Goal: Task Accomplishment & Management: Use online tool/utility

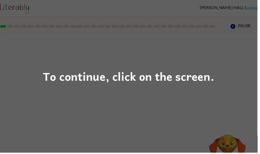
click at [154, 74] on div "To continue, click on the screen." at bounding box center [130, 77] width 173 height 18
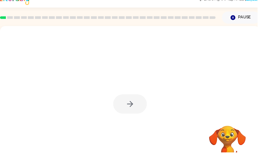
scroll to position [9, 0]
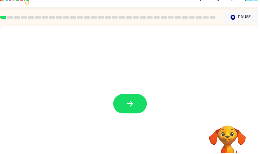
click at [131, 103] on icon "button" at bounding box center [131, 104] width 9 height 9
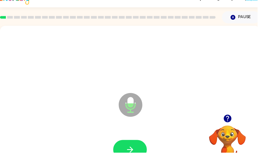
click at [137, 145] on button "button" at bounding box center [132, 150] width 34 height 19
click at [130, 145] on button "button" at bounding box center [132, 150] width 34 height 19
click at [139, 137] on div at bounding box center [131, 151] width 252 height 44
click at [129, 145] on button "button" at bounding box center [132, 150] width 34 height 19
click at [228, 120] on icon "button" at bounding box center [230, 120] width 8 height 8
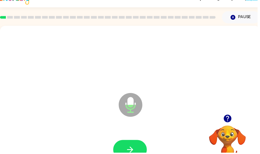
click at [227, 119] on icon "button" at bounding box center [230, 120] width 8 height 8
click at [136, 147] on button "button" at bounding box center [132, 150] width 34 height 19
click at [132, 144] on button "button" at bounding box center [132, 150] width 34 height 19
click at [125, 149] on button "button" at bounding box center [132, 150] width 34 height 19
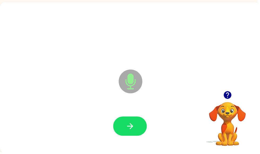
scroll to position [0, 0]
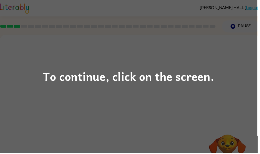
click at [193, 104] on div "To continue, click on the screen." at bounding box center [130, 77] width 260 height 154
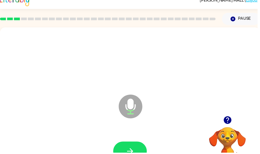
scroll to position [6, 0]
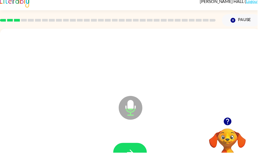
click at [141, 153] on button "button" at bounding box center [132, 153] width 34 height 19
click at [233, 119] on icon "button" at bounding box center [230, 122] width 9 height 9
click at [141, 153] on button "button" at bounding box center [132, 153] width 34 height 19
click at [136, 153] on button "button" at bounding box center [132, 153] width 34 height 19
click at [131, 153] on button "button" at bounding box center [132, 153] width 34 height 19
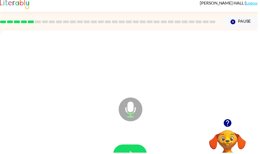
scroll to position [6, 0]
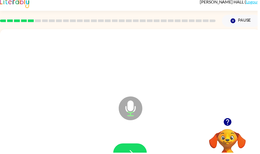
click at [244, 23] on button "Pause Pause" at bounding box center [243, 21] width 39 height 12
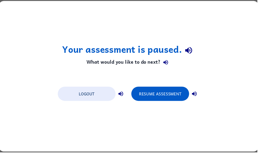
scroll to position [0, 0]
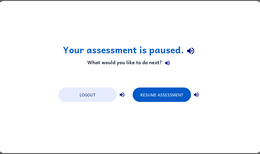
click at [191, 51] on icon "button" at bounding box center [190, 50] width 9 height 9
click at [169, 63] on icon "button" at bounding box center [167, 63] width 6 height 6
click at [185, 97] on button "Resume Assessment" at bounding box center [162, 94] width 58 height 14
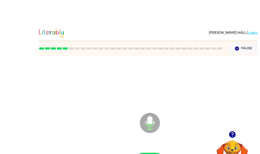
scroll to position [24, 0]
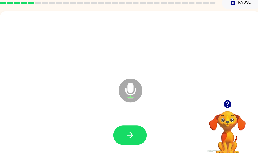
click at [225, 100] on button "button" at bounding box center [230, 105] width 14 height 14
click at [231, 100] on div "Microphone The Microphone is here when it is your turn to talk" at bounding box center [131, 87] width 263 height 152
click at [232, 105] on icon "button" at bounding box center [230, 105] width 8 height 8
click at [118, 132] on button "button" at bounding box center [132, 135] width 34 height 19
click at [122, 137] on button "button" at bounding box center [132, 135] width 34 height 19
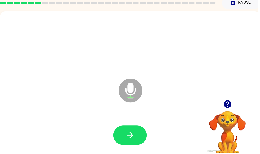
click at [138, 136] on button "button" at bounding box center [132, 135] width 34 height 19
click at [140, 134] on button "button" at bounding box center [132, 135] width 34 height 19
click at [231, 104] on icon "button" at bounding box center [230, 104] width 9 height 9
click at [234, 105] on icon "button" at bounding box center [230, 105] width 8 height 8
click at [137, 135] on button "button" at bounding box center [132, 135] width 34 height 19
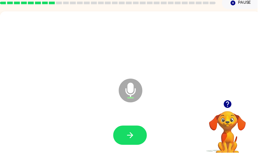
click at [138, 138] on button "button" at bounding box center [132, 135] width 34 height 19
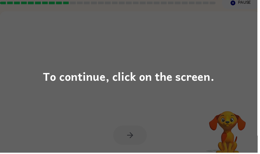
click at [192, 59] on div "To continue, click on the screen." at bounding box center [130, 77] width 260 height 154
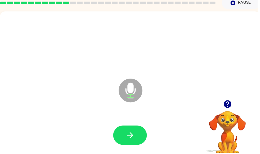
click at [130, 136] on icon "button" at bounding box center [131, 136] width 9 height 9
click at [134, 138] on icon "button" at bounding box center [131, 136] width 9 height 9
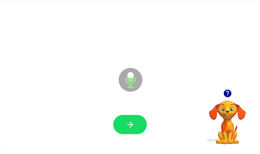
scroll to position [32, 0]
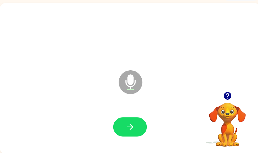
click at [227, 95] on icon "button" at bounding box center [230, 97] width 8 height 8
click at [137, 128] on button "button" at bounding box center [132, 127] width 34 height 19
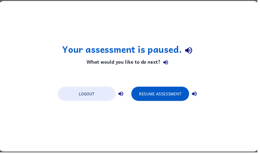
scroll to position [0, 0]
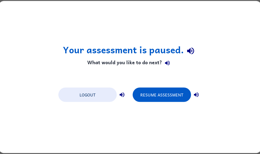
click at [175, 95] on button "Resume Assessment" at bounding box center [162, 94] width 58 height 14
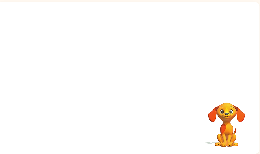
scroll to position [33, 0]
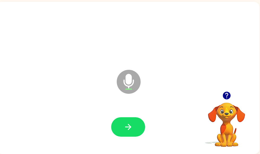
click at [137, 129] on button "button" at bounding box center [128, 126] width 34 height 19
click at [224, 93] on icon "button" at bounding box center [227, 95] width 8 height 8
click at [119, 124] on button "button" at bounding box center [128, 126] width 34 height 19
click at [121, 130] on button "button" at bounding box center [128, 126] width 34 height 19
click at [225, 93] on icon "button" at bounding box center [227, 95] width 8 height 8
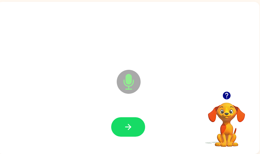
click at [137, 125] on button "button" at bounding box center [128, 126] width 34 height 19
click at [132, 129] on icon "button" at bounding box center [128, 126] width 9 height 9
click at [129, 123] on icon "button" at bounding box center [128, 126] width 9 height 9
click at [131, 125] on icon "button" at bounding box center [128, 126] width 9 height 9
click at [229, 93] on icon "button" at bounding box center [227, 95] width 8 height 8
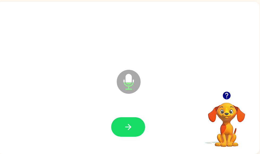
click at [134, 119] on button "button" at bounding box center [128, 126] width 34 height 19
click at [132, 130] on icon "button" at bounding box center [128, 126] width 9 height 9
click at [125, 123] on icon "button" at bounding box center [128, 126] width 9 height 9
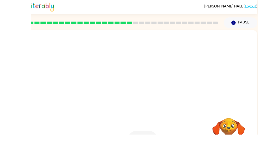
scroll to position [0, 0]
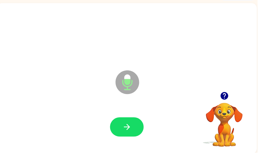
click at [260, 84] on div "[PERSON_NAME] ( Logout ) Pause Pause Microphone The Microphone is here when it …" at bounding box center [131, 61] width 263 height 187
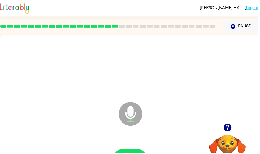
click at [235, 127] on icon "button" at bounding box center [230, 128] width 9 height 9
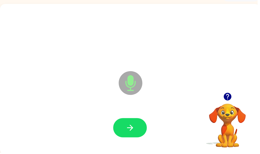
scroll to position [31, 0]
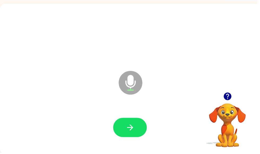
click at [119, 125] on button "button" at bounding box center [132, 128] width 34 height 19
click at [133, 131] on icon "button" at bounding box center [131, 128] width 9 height 9
click at [227, 97] on icon "button" at bounding box center [230, 97] width 8 height 8
click at [141, 126] on button "button" at bounding box center [132, 128] width 34 height 19
click at [141, 125] on button "button" at bounding box center [132, 128] width 34 height 19
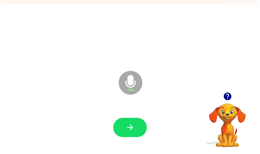
click at [141, 129] on button "button" at bounding box center [132, 128] width 34 height 19
click at [134, 126] on icon "button" at bounding box center [131, 128] width 9 height 9
click at [233, 98] on icon "button" at bounding box center [230, 97] width 8 height 8
click at [232, 95] on div "Microphone The Microphone is here when it is your turn to talk" at bounding box center [131, 80] width 263 height 152
click at [139, 125] on button "button" at bounding box center [132, 128] width 34 height 19
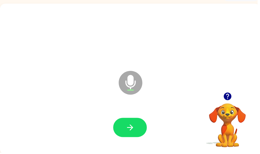
click at [134, 132] on icon "button" at bounding box center [131, 128] width 9 height 9
click at [132, 129] on button "button" at bounding box center [132, 128] width 34 height 19
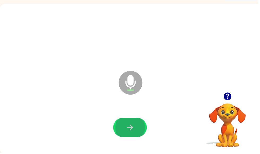
click at [132, 129] on button "button" at bounding box center [132, 128] width 34 height 19
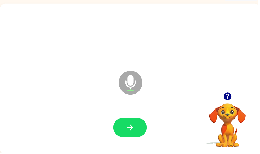
click at [138, 129] on button "button" at bounding box center [132, 128] width 34 height 19
click at [132, 129] on button "button" at bounding box center [132, 128] width 34 height 19
click at [136, 131] on icon "button" at bounding box center [131, 128] width 9 height 9
click at [134, 127] on icon "button" at bounding box center [131, 128] width 9 height 9
click at [134, 131] on icon "button" at bounding box center [131, 128] width 9 height 9
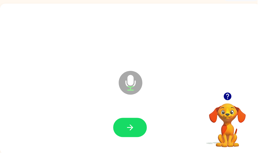
click at [137, 133] on button "button" at bounding box center [132, 128] width 34 height 19
click at [230, 97] on icon "button" at bounding box center [230, 97] width 8 height 8
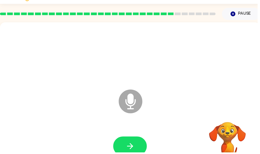
scroll to position [14, 0]
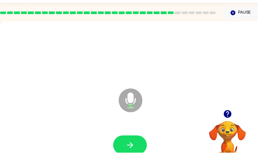
click at [228, 112] on icon "button" at bounding box center [230, 115] width 8 height 8
click at [133, 143] on icon "button" at bounding box center [131, 145] width 9 height 9
click at [135, 149] on icon "button" at bounding box center [131, 145] width 9 height 9
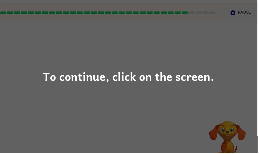
click at [162, 81] on div "To continue, click on the screen." at bounding box center [130, 77] width 173 height 18
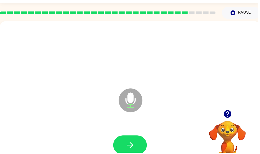
click at [136, 153] on button "button" at bounding box center [132, 145] width 34 height 19
click at [135, 143] on icon "button" at bounding box center [131, 145] width 9 height 9
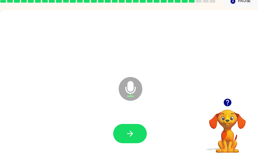
scroll to position [26, 0]
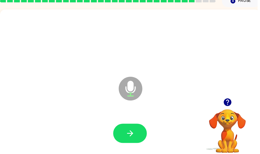
click at [136, 133] on icon "button" at bounding box center [131, 134] width 9 height 9
click at [228, 103] on icon "button" at bounding box center [230, 103] width 8 height 8
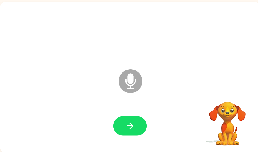
scroll to position [32, 0]
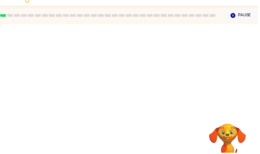
scroll to position [11, 0]
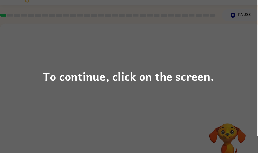
click at [46, 72] on div "To continue, click on the screen." at bounding box center [130, 77] width 173 height 18
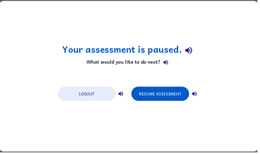
scroll to position [0, 0]
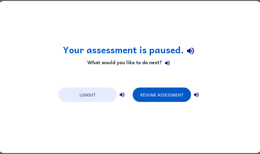
click at [157, 90] on button "Resume Assessment" at bounding box center [162, 94] width 58 height 14
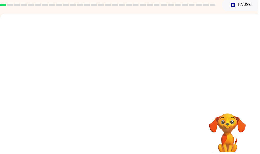
scroll to position [22, 0]
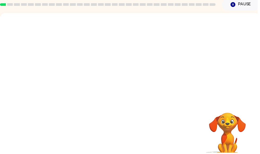
click at [144, 53] on video "Your browser must support playing .mp4 files to use Literably. Please try using…" at bounding box center [131, 57] width 263 height 89
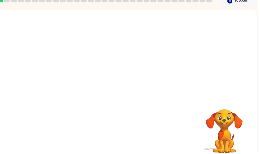
scroll to position [26, 0]
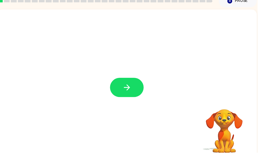
click at [134, 91] on button "button" at bounding box center [128, 87] width 34 height 19
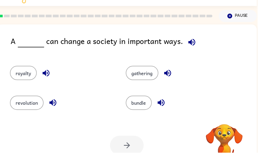
scroll to position [0, 0]
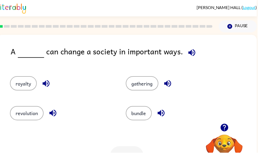
click at [155, 85] on button "gathering" at bounding box center [143, 84] width 33 height 14
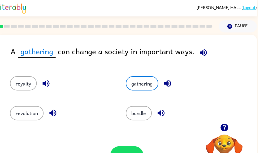
click at [135, 149] on button "button" at bounding box center [128, 156] width 34 height 19
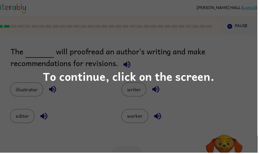
click at [215, 85] on div "To continue, click on the screen." at bounding box center [130, 77] width 173 height 18
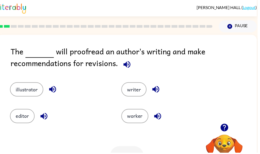
click at [18, 91] on button "illustrator" at bounding box center [27, 90] width 34 height 14
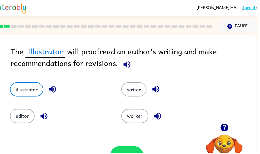
click at [135, 92] on button "writer" at bounding box center [136, 90] width 26 height 14
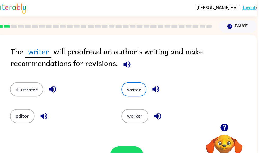
click at [15, 89] on button "illustrator" at bounding box center [27, 90] width 34 height 14
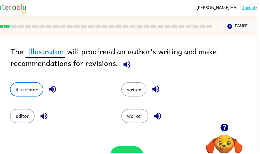
click at [136, 151] on button "button" at bounding box center [128, 156] width 34 height 19
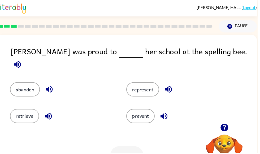
click at [145, 83] on button "represent" at bounding box center [144, 90] width 33 height 14
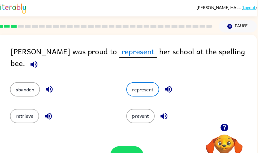
click at [134, 149] on button "button" at bounding box center [128, 156] width 34 height 19
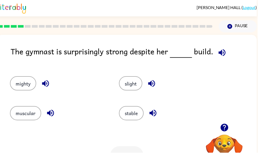
click at [18, 121] on button "muscular" at bounding box center [26, 114] width 32 height 14
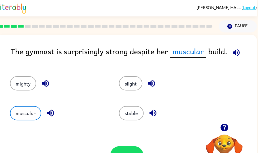
click at [126, 146] on div "Your browser must support playing .mp4 files to use Literably. Please try using…" at bounding box center [128, 157] width 263 height 60
click at [125, 150] on button "button" at bounding box center [128, 156] width 34 height 19
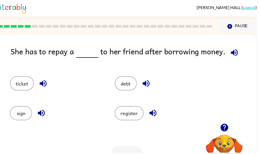
click at [126, 78] on button "debt" at bounding box center [127, 84] width 22 height 14
click at [133, 76] on div "debt" at bounding box center [159, 82] width 106 height 30
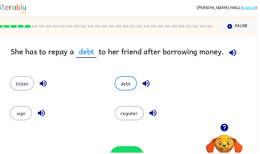
click at [129, 84] on button "debt" at bounding box center [127, 84] width 22 height 14
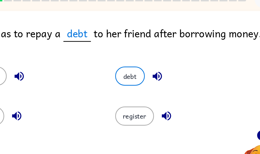
click at [116, 77] on button "debt" at bounding box center [127, 84] width 22 height 14
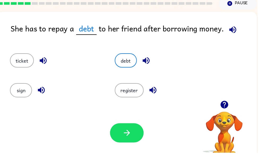
scroll to position [23, 0]
click at [136, 76] on div "register" at bounding box center [159, 89] width 106 height 30
click at [134, 129] on button "button" at bounding box center [128, 133] width 34 height 19
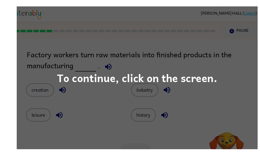
scroll to position [20, 0]
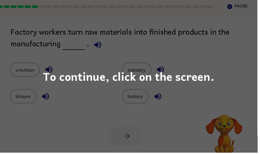
click at [206, 82] on div "To continue, click on the screen." at bounding box center [130, 77] width 173 height 18
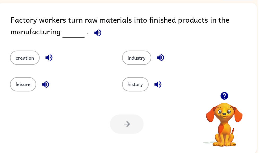
scroll to position [32, 0]
click at [128, 59] on button "industry" at bounding box center [138, 58] width 29 height 14
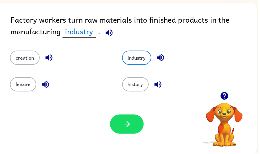
click at [129, 59] on button "industry" at bounding box center [138, 58] width 29 height 14
click at [120, 124] on button "button" at bounding box center [128, 124] width 34 height 19
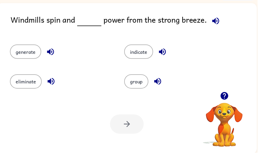
click at [23, 53] on button "generate" at bounding box center [26, 52] width 32 height 14
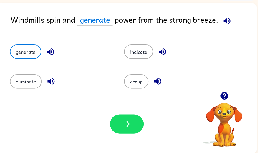
click at [120, 125] on button "button" at bounding box center [128, 124] width 34 height 19
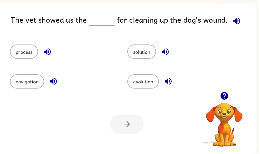
click at [143, 48] on button "solution" at bounding box center [143, 52] width 29 height 14
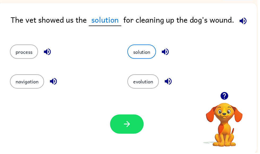
click at [28, 138] on div "Your browser must support playing .mp4 files to use Literably. Please try using…" at bounding box center [128, 125] width 263 height 60
click at [111, 112] on div "Your browser must support playing .mp4 files to use Literably. Please try using…" at bounding box center [128, 125] width 263 height 60
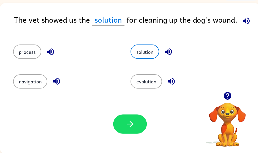
scroll to position [0, 0]
click at [131, 128] on icon "button" at bounding box center [131, 124] width 9 height 9
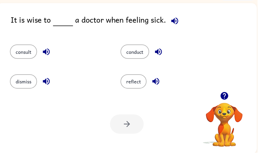
scroll to position [0, 3]
click at [135, 59] on button "conduct" at bounding box center [136, 52] width 29 height 14
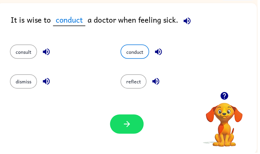
click at [113, 122] on button "button" at bounding box center [128, 124] width 34 height 19
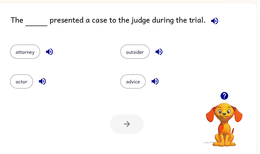
click at [14, 53] on button "attorney" at bounding box center [25, 52] width 31 height 14
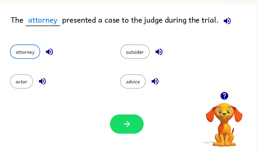
click at [119, 122] on button "button" at bounding box center [128, 124] width 34 height 19
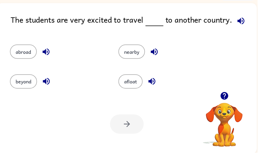
click at [52, 113] on div "Your browser must support playing .mp4 files to use Literably. Please try using…" at bounding box center [128, 125] width 263 height 60
click at [129, 55] on button "nearby" at bounding box center [133, 52] width 27 height 14
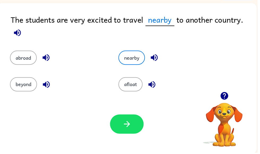
click at [21, 59] on button "abroad" at bounding box center [23, 58] width 27 height 14
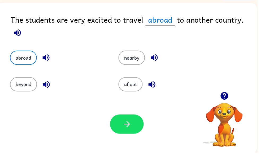
click at [118, 134] on button "button" at bounding box center [128, 124] width 34 height 19
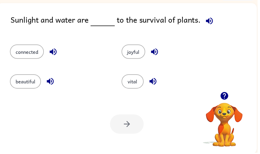
click at [128, 85] on button "vital" at bounding box center [134, 82] width 22 height 14
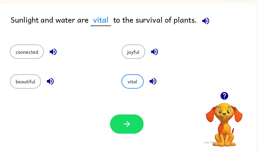
click at [121, 120] on button "button" at bounding box center [128, 124] width 34 height 19
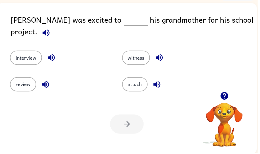
click at [17, 56] on button "interview" at bounding box center [26, 58] width 32 height 14
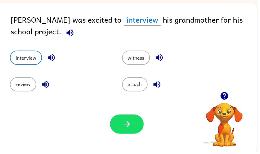
click at [129, 118] on button "button" at bounding box center [128, 124] width 34 height 19
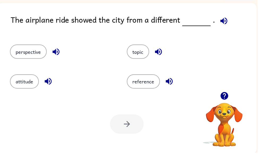
click at [19, 54] on button "perspective" at bounding box center [28, 52] width 37 height 14
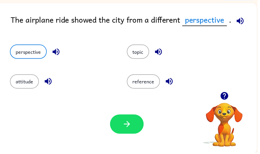
click at [118, 109] on div "Your browser must support playing .mp4 files to use Literably. Please try using…" at bounding box center [128, 125] width 263 height 60
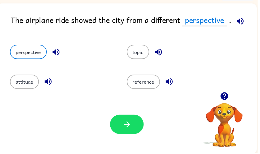
scroll to position [32, 0]
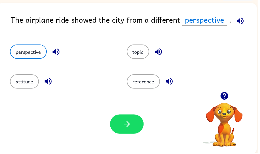
click at [113, 125] on button "button" at bounding box center [128, 124] width 34 height 19
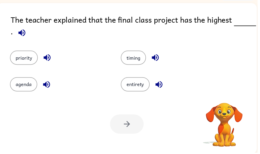
click at [121, 128] on div at bounding box center [128, 124] width 34 height 19
click at [121, 129] on div at bounding box center [128, 124] width 34 height 19
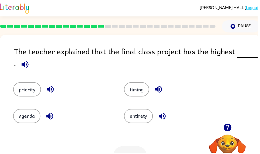
scroll to position [0, 0]
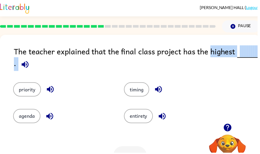
click at [94, 117] on div "agenda" at bounding box center [63, 117] width 100 height 14
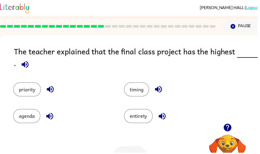
click at [137, 101] on div "entirety" at bounding box center [171, 113] width 112 height 27
click at [134, 93] on button "timing" at bounding box center [138, 90] width 26 height 14
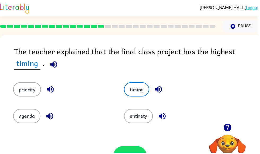
click at [29, 123] on button "agenda" at bounding box center [27, 117] width 28 height 14
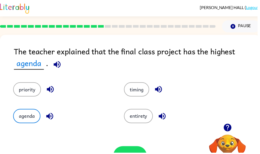
click at [132, 85] on button "timing" at bounding box center [138, 90] width 26 height 14
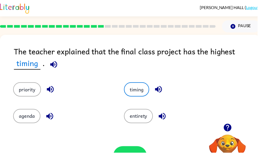
click at [129, 151] on button "button" at bounding box center [132, 156] width 34 height 19
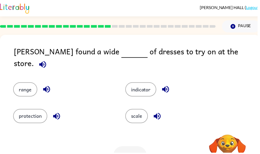
click at [117, 152] on div at bounding box center [132, 156] width 34 height 19
click at [118, 153] on div at bounding box center [132, 156] width 34 height 19
click at [21, 86] on button "range" at bounding box center [25, 90] width 24 height 14
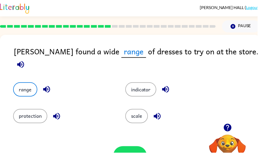
click at [125, 148] on button "button" at bounding box center [132, 156] width 34 height 19
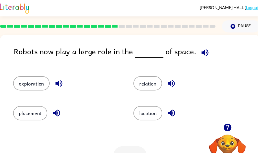
click at [35, 84] on button "exploration" at bounding box center [31, 84] width 37 height 14
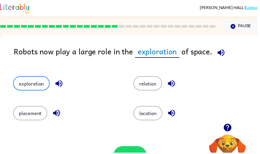
click at [128, 153] on icon "button" at bounding box center [131, 156] width 9 height 9
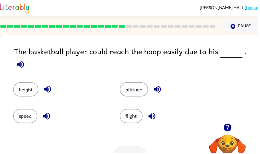
click at [23, 83] on button "height" at bounding box center [26, 90] width 26 height 14
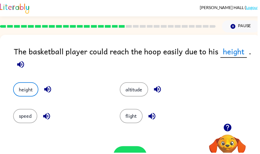
click at [127, 152] on button "button" at bounding box center [132, 156] width 34 height 19
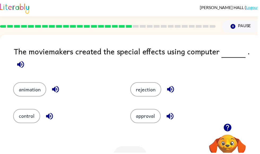
click at [29, 88] on button "animation" at bounding box center [29, 90] width 33 height 14
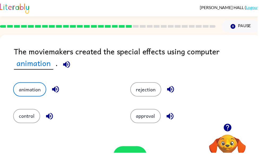
click at [126, 153] on button "button" at bounding box center [132, 156] width 34 height 19
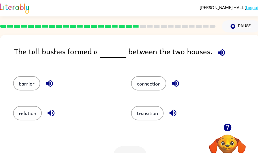
click at [25, 86] on button "barrier" at bounding box center [26, 84] width 27 height 14
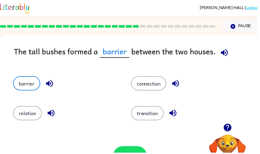
click at [129, 151] on button "button" at bounding box center [132, 156] width 34 height 19
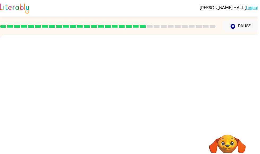
click at [175, 150] on div "Your browser must support playing .mp4 files to use Literably. Please try using…" at bounding box center [131, 111] width 263 height 152
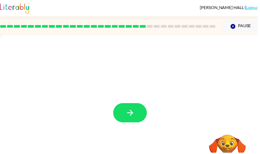
click at [176, 133] on div at bounding box center [131, 111] width 263 height 152
click at [119, 122] on div at bounding box center [132, 113] width 34 height 19
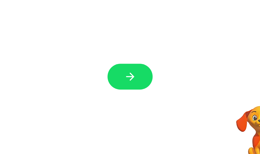
click at [115, 86] on button "button" at bounding box center [132, 95] width 34 height 19
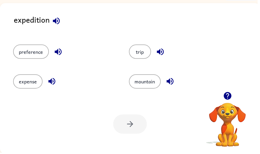
click at [142, 52] on button "trip" at bounding box center [141, 52] width 22 height 14
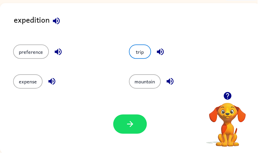
click at [134, 126] on icon "button" at bounding box center [131, 125] width 6 height 6
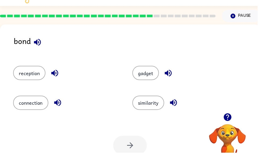
scroll to position [11, 0]
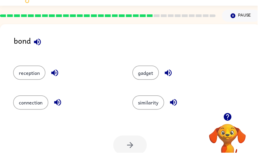
click at [20, 105] on button "connection" at bounding box center [31, 103] width 36 height 14
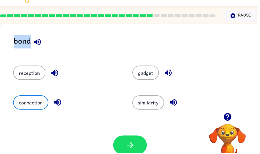
click at [133, 144] on icon "button" at bounding box center [131, 146] width 9 height 9
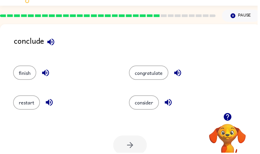
click at [124, 147] on div at bounding box center [132, 146] width 34 height 19
click at [20, 70] on button "finish" at bounding box center [24, 73] width 23 height 14
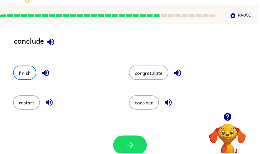
click at [132, 144] on icon "button" at bounding box center [131, 146] width 6 height 6
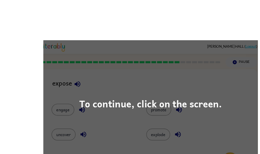
scroll to position [0, 0]
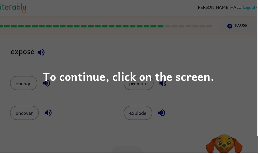
click at [185, 104] on div "To continue, click on the screen." at bounding box center [130, 77] width 260 height 154
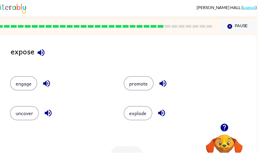
scroll to position [0, 3]
click at [25, 114] on button "uncover" at bounding box center [24, 114] width 29 height 14
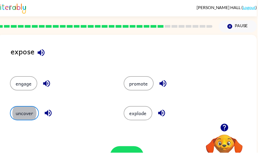
click at [25, 114] on button "uncover" at bounding box center [24, 114] width 29 height 14
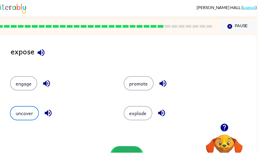
click at [128, 153] on button "button" at bounding box center [128, 156] width 34 height 19
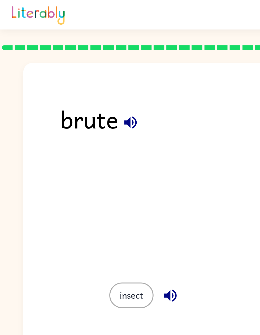
scroll to position [0, 0]
